Goal: Check status

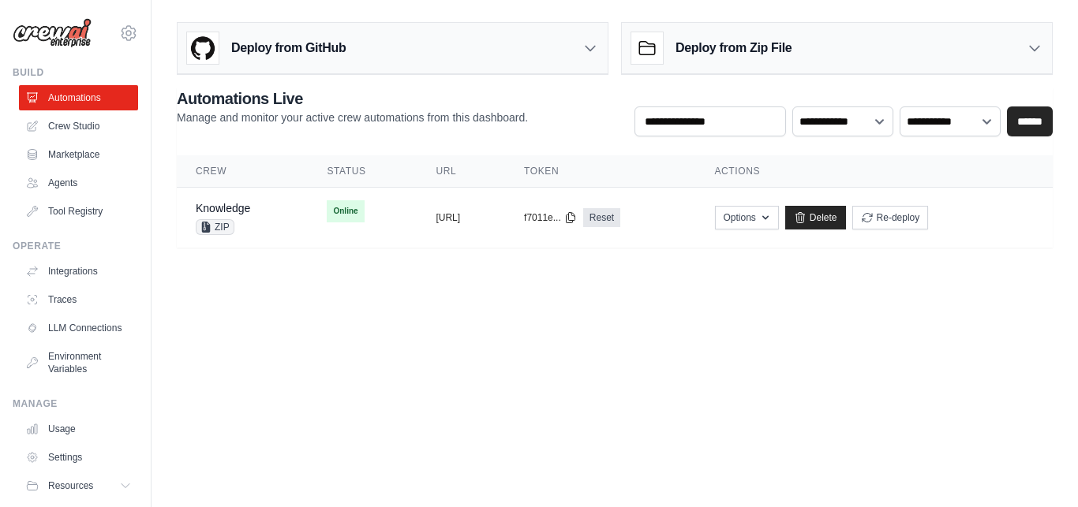
click at [664, 352] on body "[EMAIL_ADDRESS][DOMAIN_NAME] Settings Build Automations Crew Studio" at bounding box center [539, 253] width 1078 height 507
click at [231, 286] on body "[EMAIL_ADDRESS][DOMAIN_NAME] Settings Build Automations Crew Studio" at bounding box center [539, 253] width 1078 height 507
click at [460, 219] on button "[URL]" at bounding box center [448, 217] width 24 height 13
click at [238, 203] on link "Knowledge" at bounding box center [223, 208] width 54 height 13
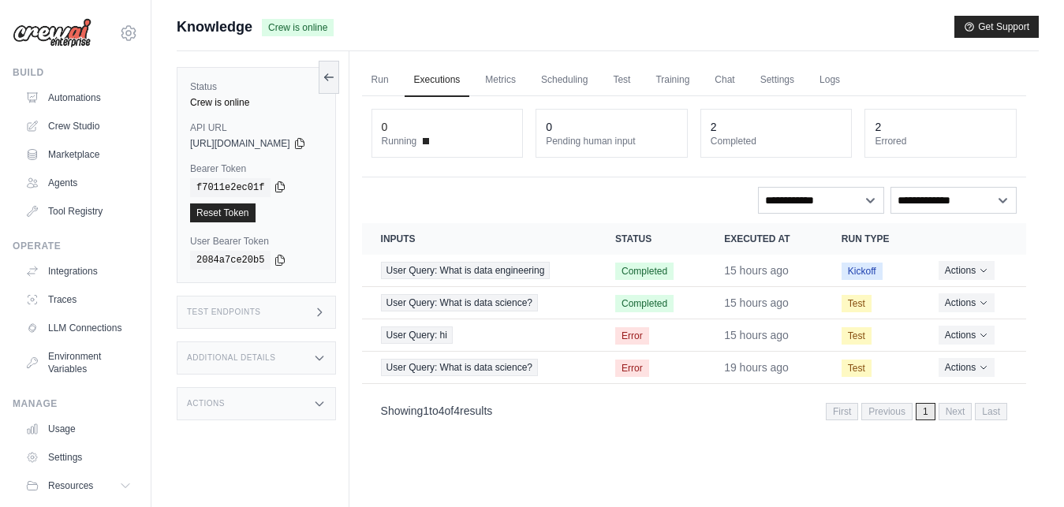
click at [274, 187] on icon at bounding box center [280, 187] width 13 height 13
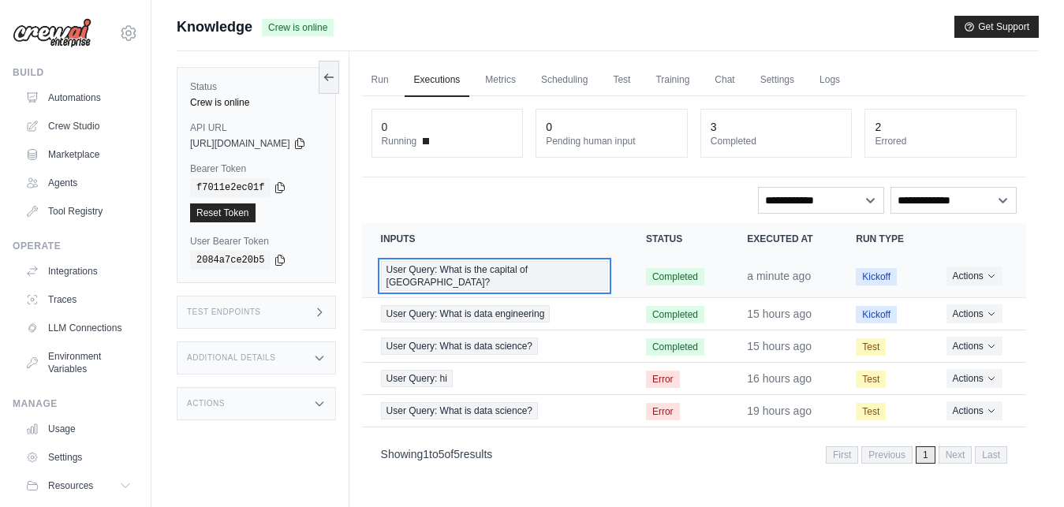
click at [484, 273] on span "User Query: What is the capital of [GEOGRAPHIC_DATA]?" at bounding box center [494, 276] width 227 height 30
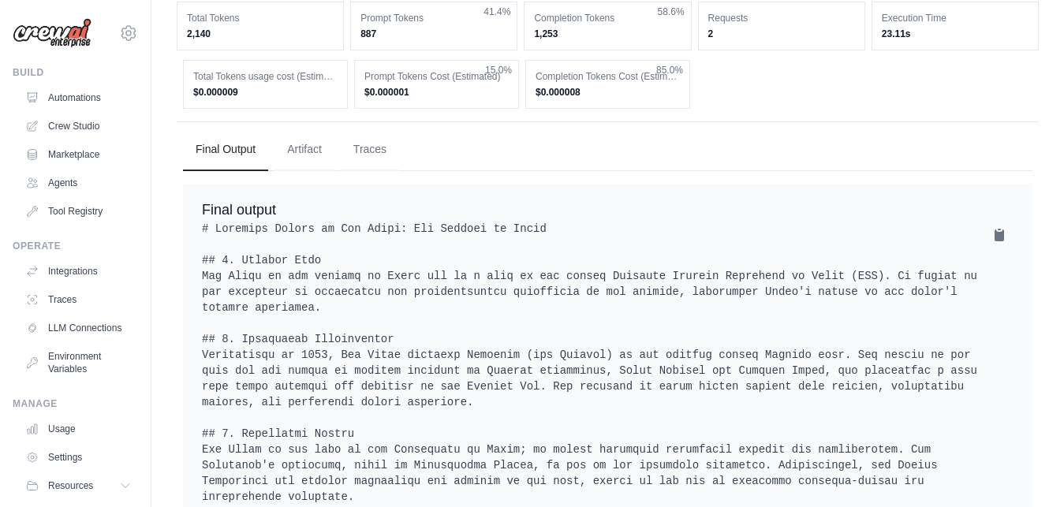
scroll to position [201, 0]
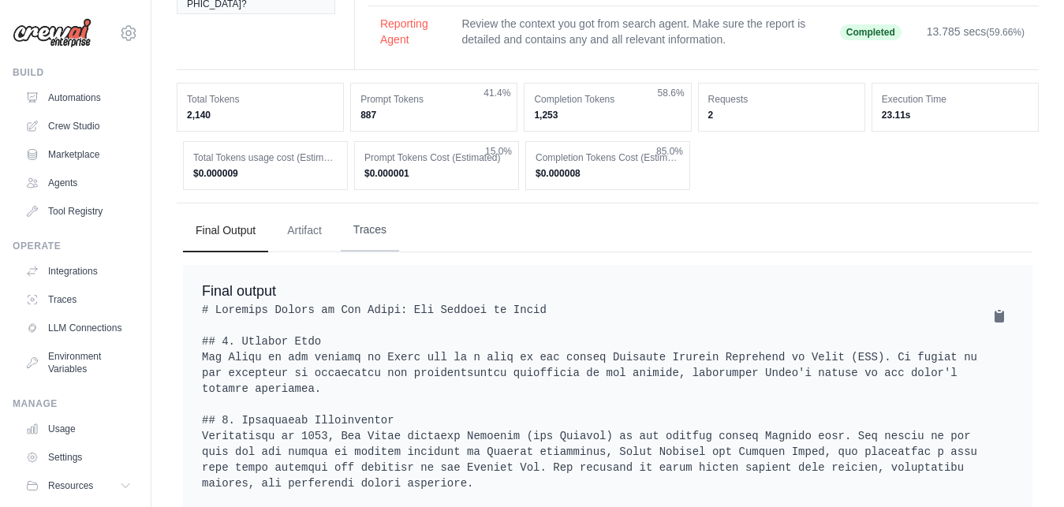
click at [377, 219] on button "Traces" at bounding box center [370, 230] width 58 height 43
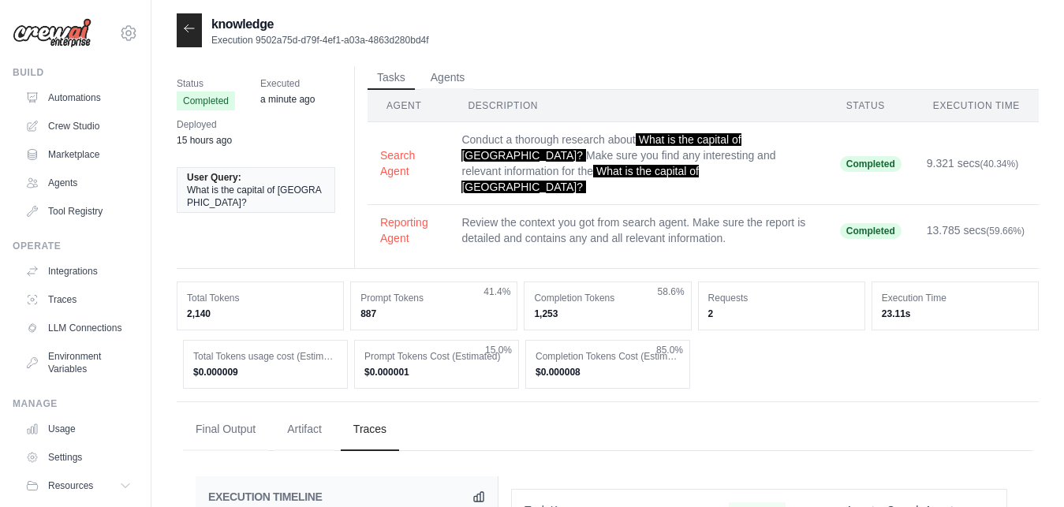
scroll to position [0, 0]
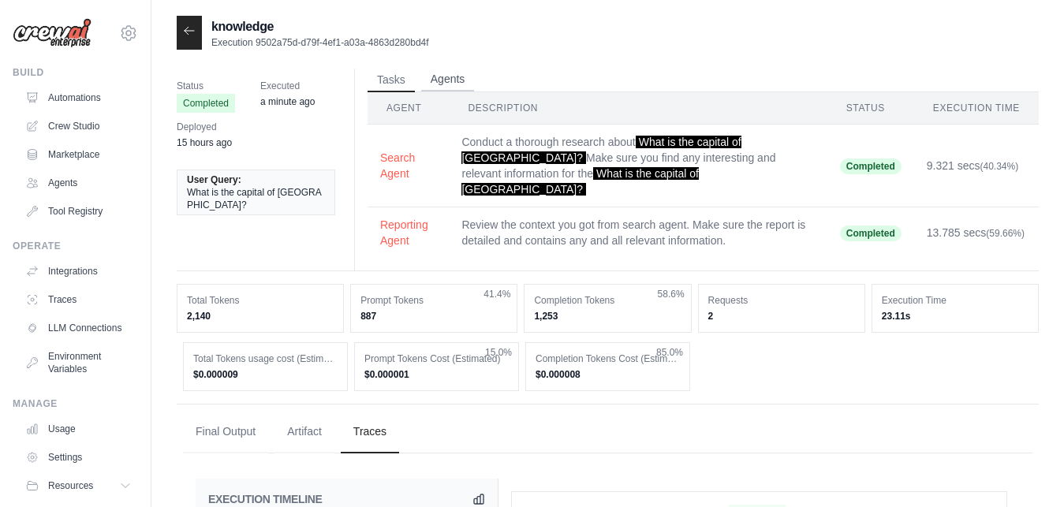
click at [443, 78] on button "Agents" at bounding box center [448, 80] width 54 height 24
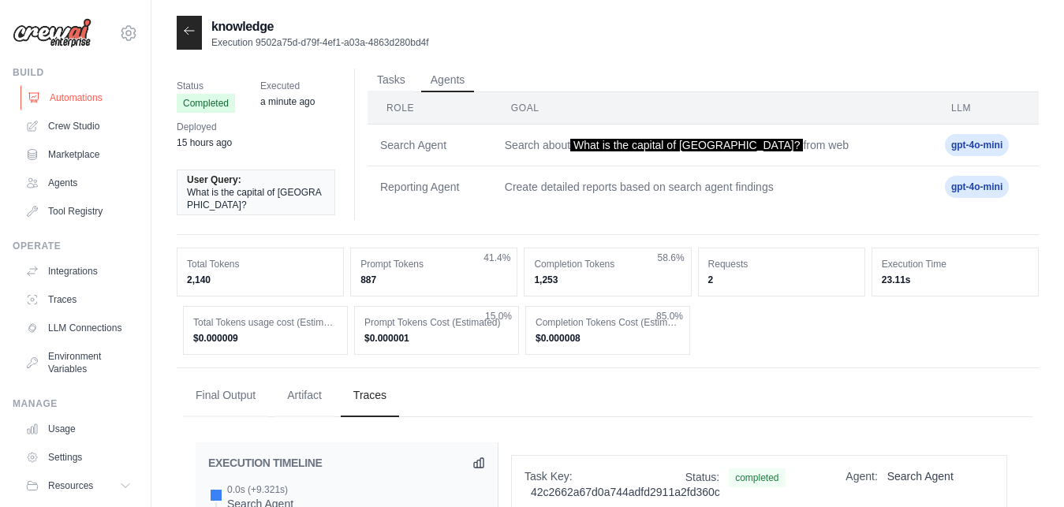
click at [81, 103] on link "Automations" at bounding box center [80, 97] width 119 height 25
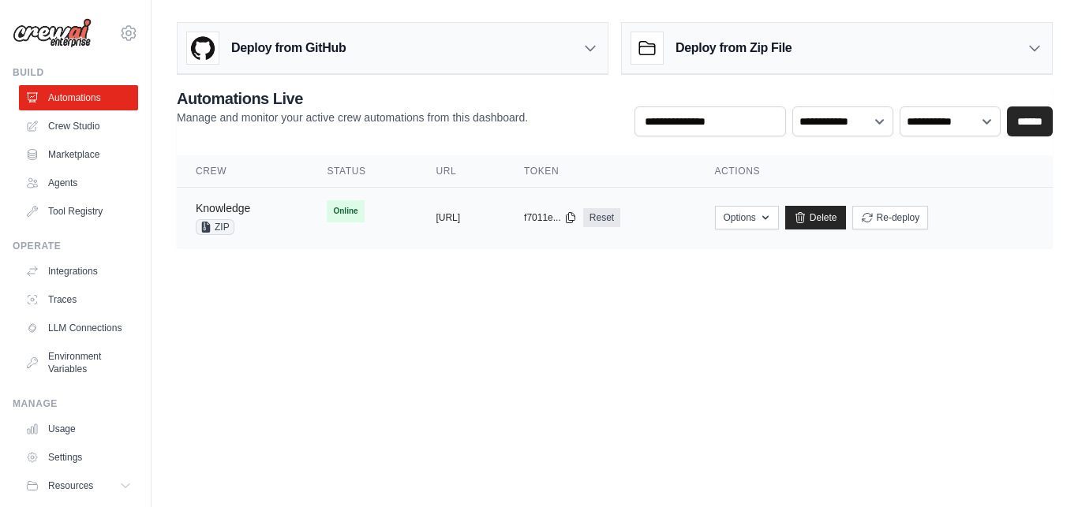
click at [234, 211] on link "Knowledge" at bounding box center [223, 208] width 54 height 13
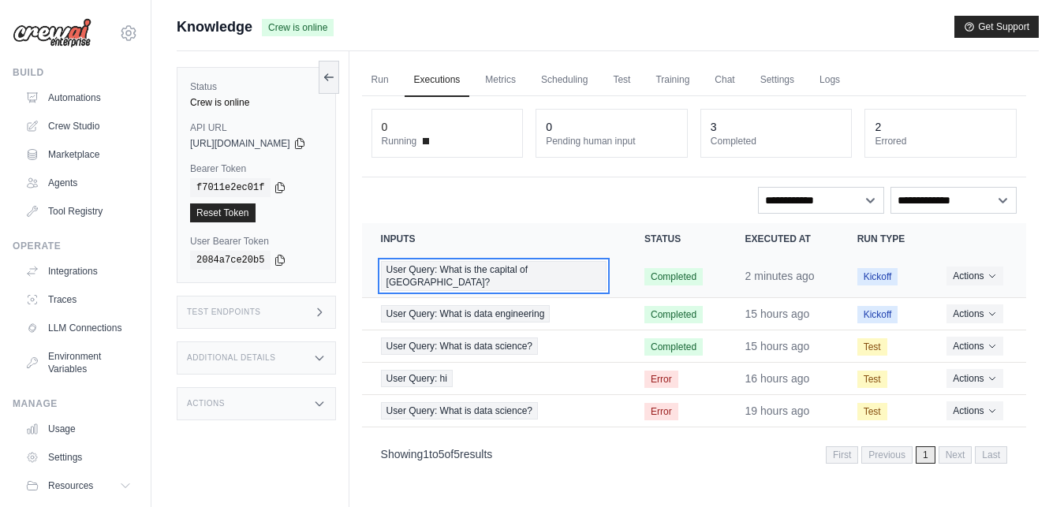
click at [530, 270] on span "User Query: What is the capital of [GEOGRAPHIC_DATA]?" at bounding box center [494, 276] width 226 height 30
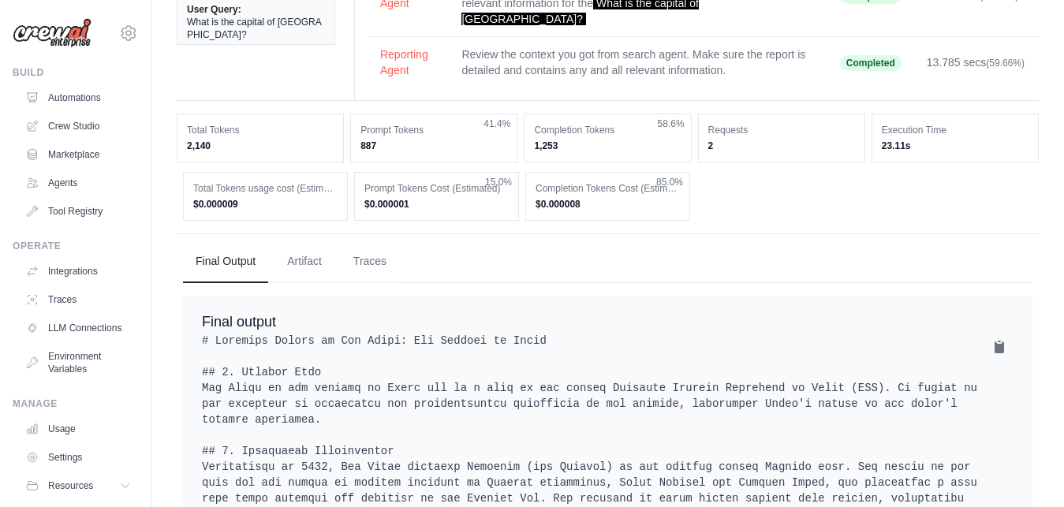
scroll to position [69, 0]
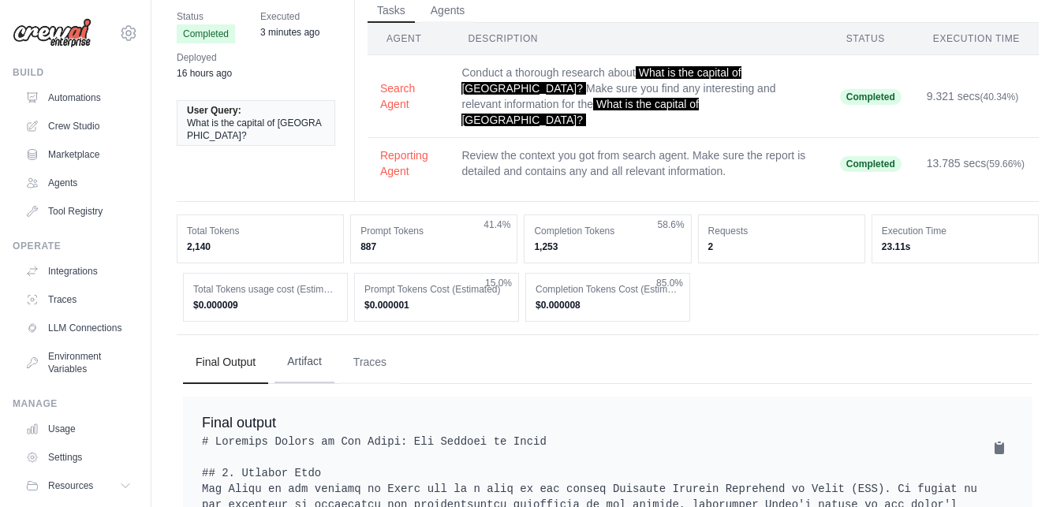
click at [320, 347] on button "Artifact" at bounding box center [305, 362] width 60 height 43
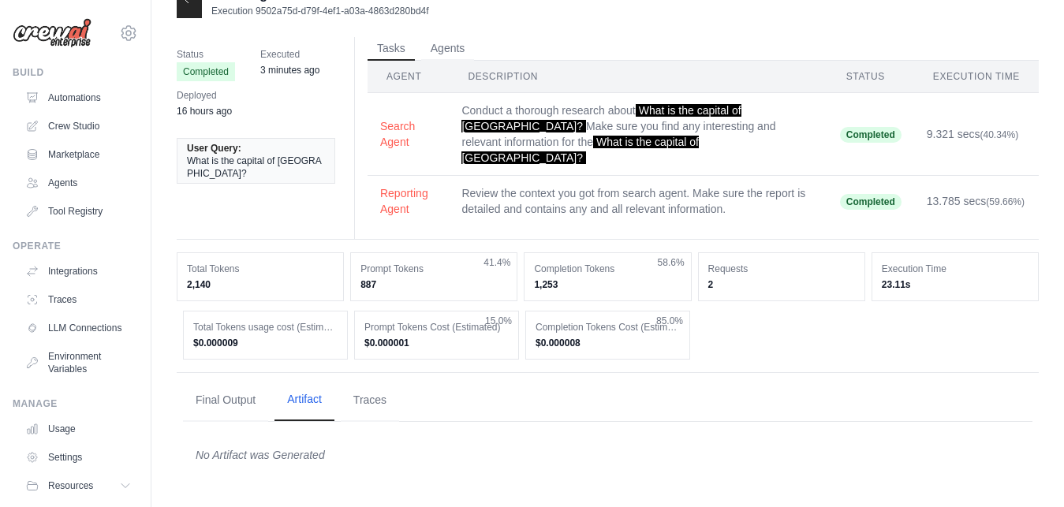
scroll to position [32, 0]
click at [368, 389] on button "Traces" at bounding box center [370, 400] width 58 height 43
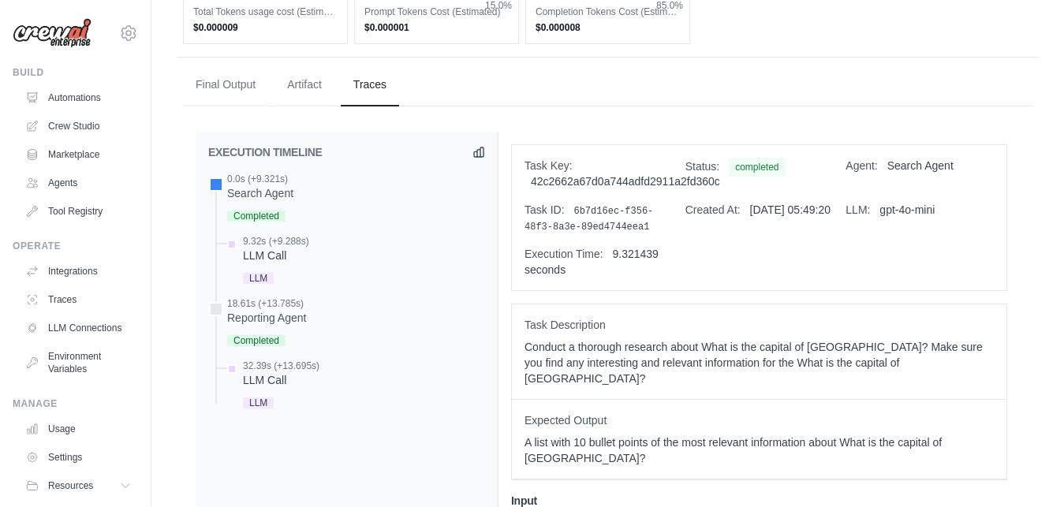
scroll to position [394, 0]
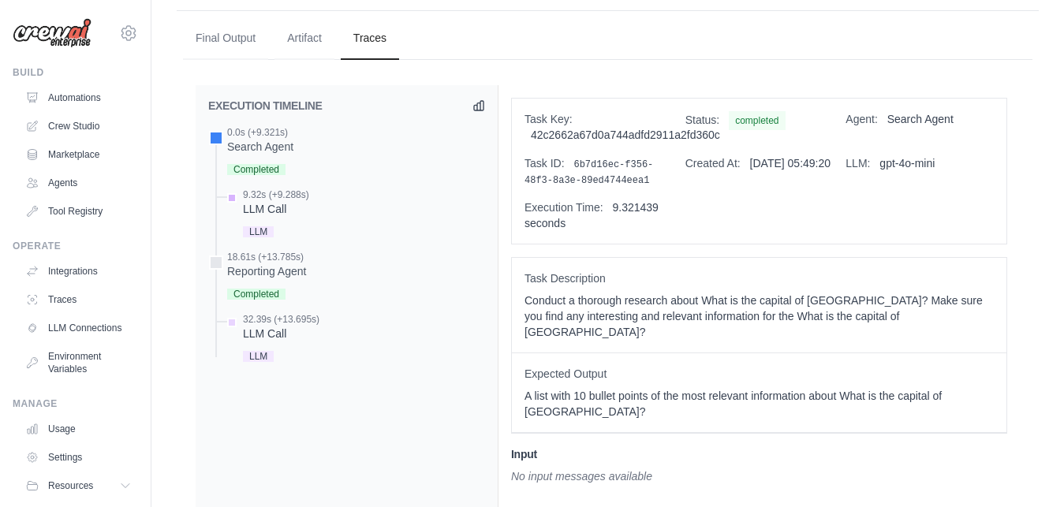
click at [252, 201] on div "LLM Call" at bounding box center [276, 209] width 66 height 16
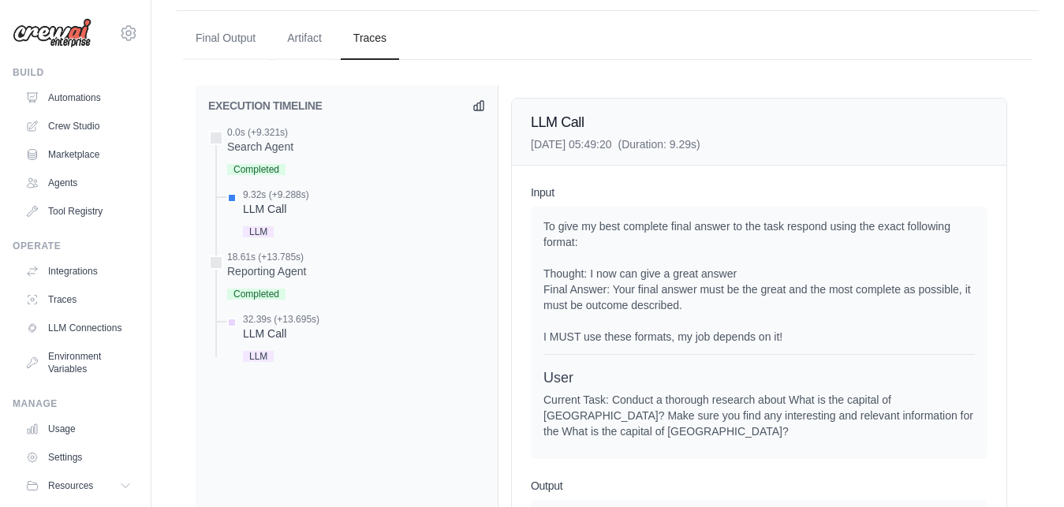
scroll to position [286, 0]
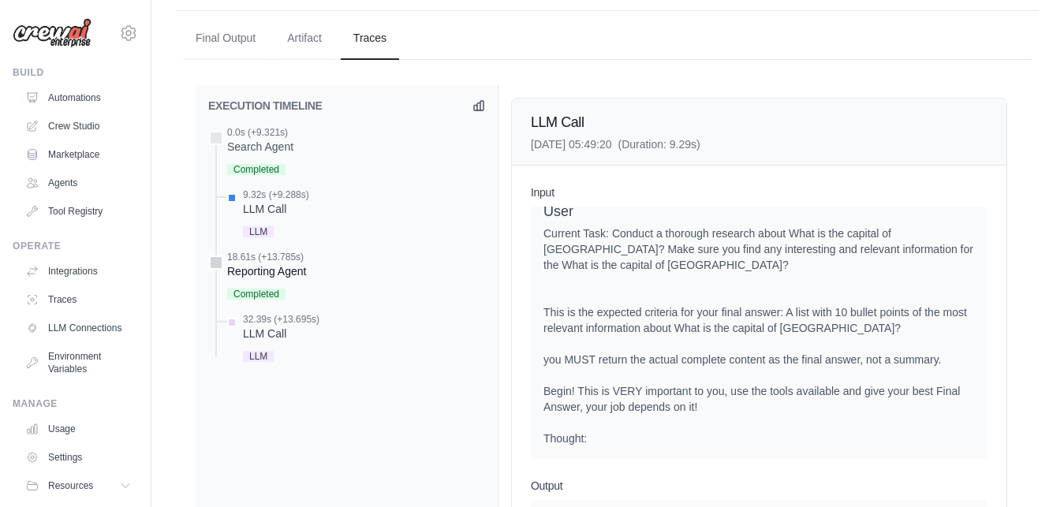
click at [252, 251] on div "18.61s (+13.785s)" at bounding box center [266, 257] width 79 height 13
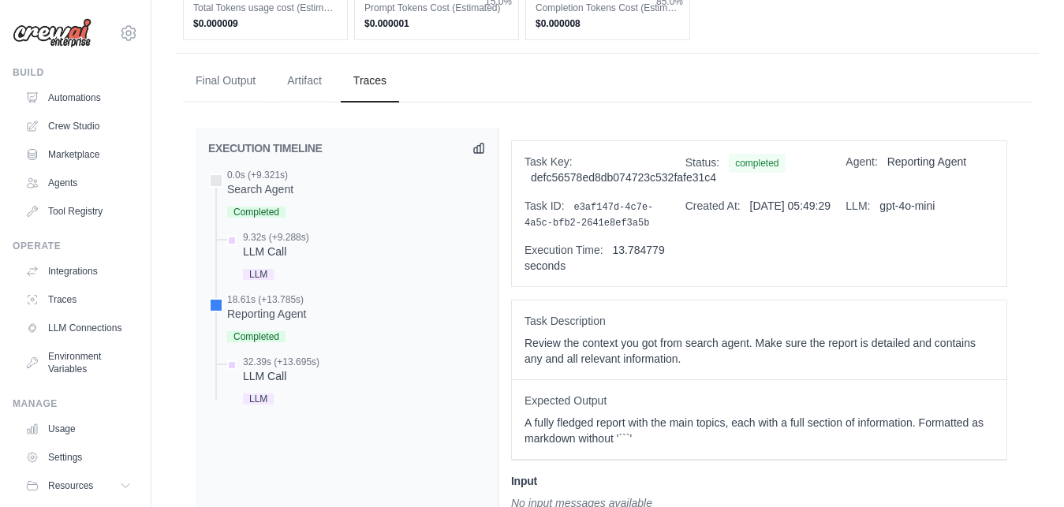
scroll to position [304, 0]
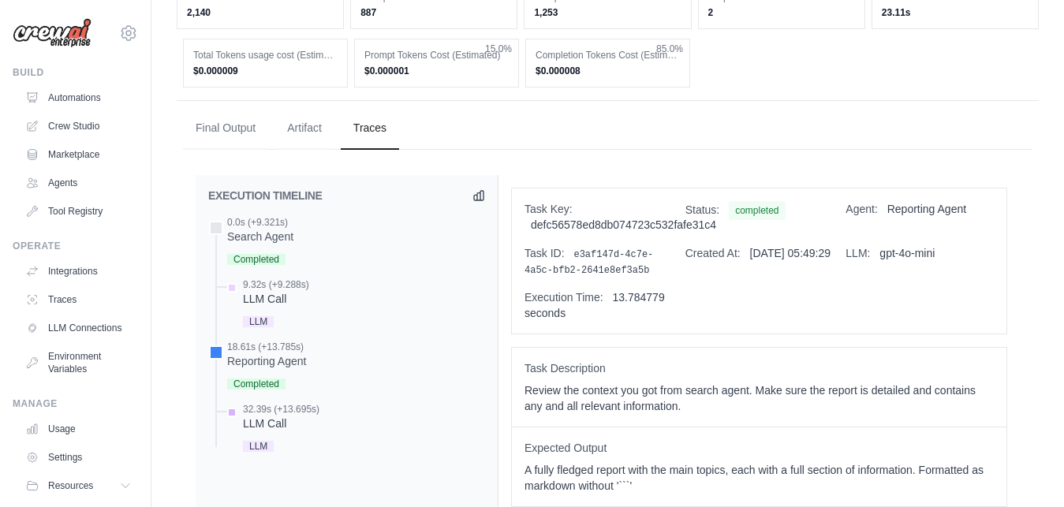
click at [256, 416] on div "LLM Call" at bounding box center [281, 424] width 77 height 16
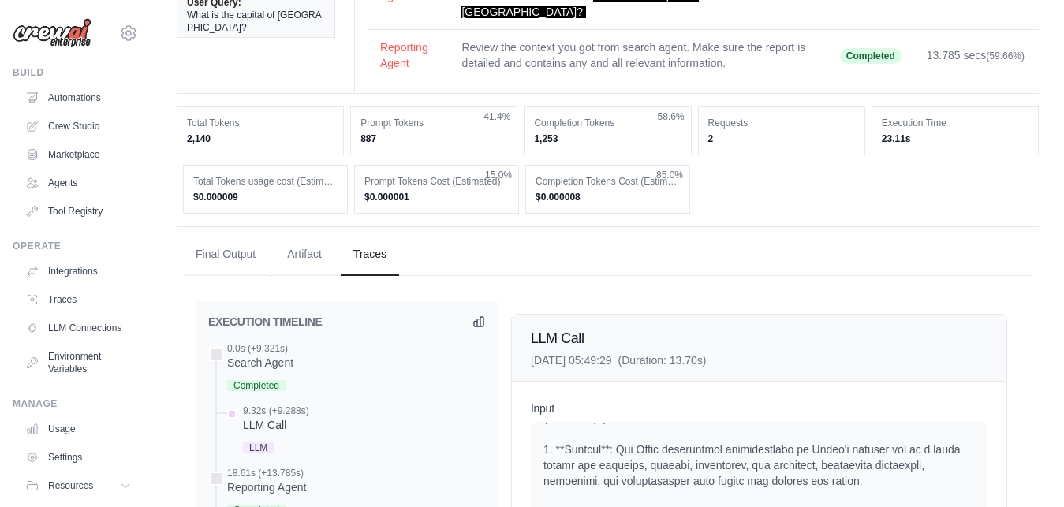
scroll to position [0, 0]
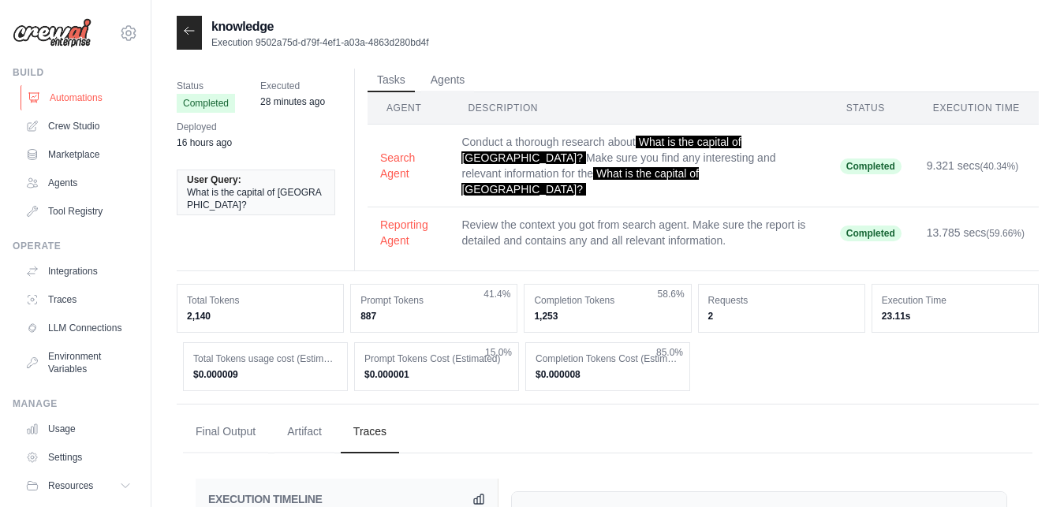
click at [88, 103] on link "Automations" at bounding box center [80, 97] width 119 height 25
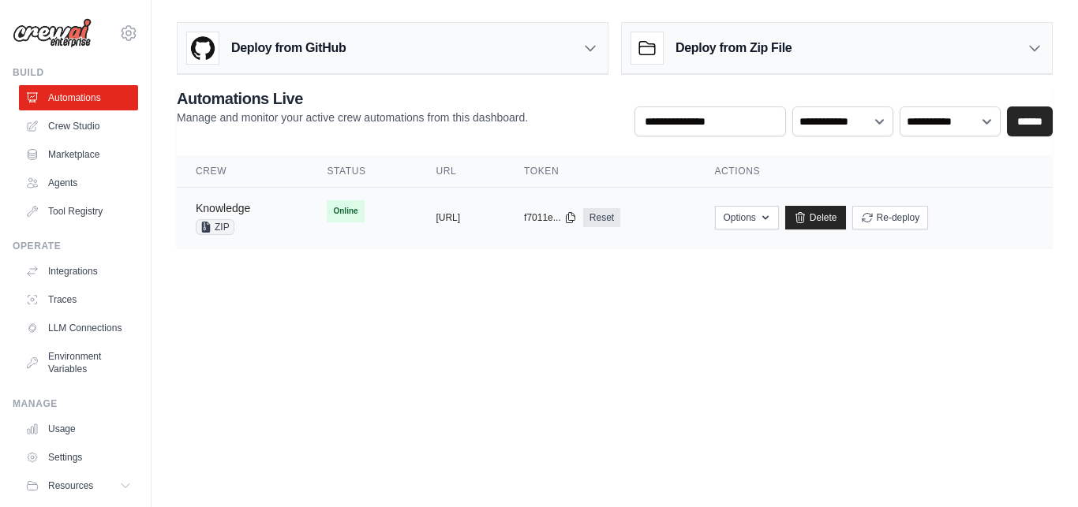
click at [224, 206] on link "Knowledge" at bounding box center [223, 208] width 54 height 13
